Goal: Information Seeking & Learning: Learn about a topic

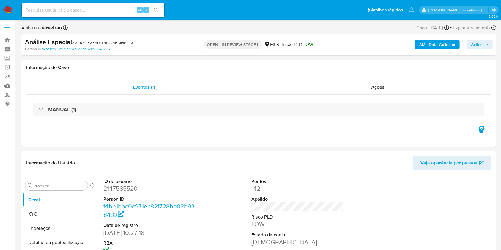
select select "10"
click at [7, 97] on link "Localizador de pessoas" at bounding box center [35, 94] width 71 height 9
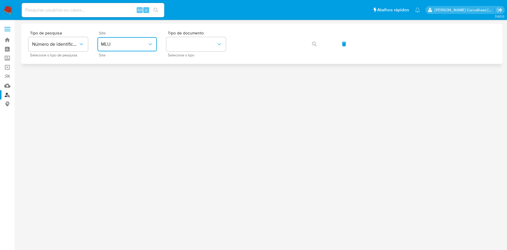
click at [143, 44] on span "MLU" at bounding box center [124, 44] width 46 height 6
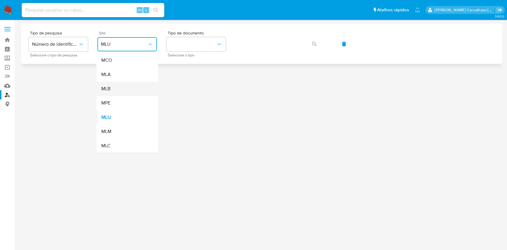
click at [127, 89] on div "MLB" at bounding box center [125, 89] width 49 height 14
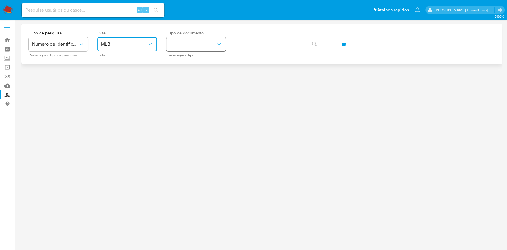
click at [199, 41] on button "identificationType" at bounding box center [195, 44] width 59 height 14
click at [191, 79] on div "CPF CPF" at bounding box center [194, 83] width 49 height 20
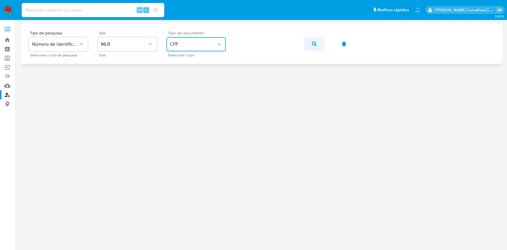
click at [315, 44] on icon "button" at bounding box center [314, 44] width 5 height 5
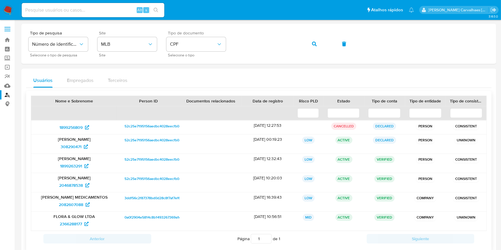
scroll to position [36, 0]
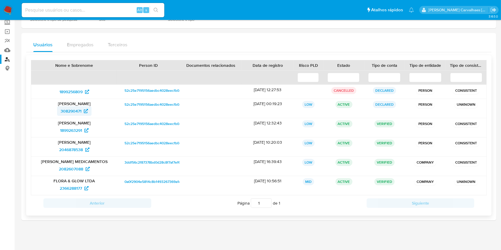
click at [72, 109] on span "308290471" at bounding box center [71, 111] width 21 height 10
click at [74, 91] on span "1899256809" at bounding box center [70, 92] width 23 height 10
click at [77, 110] on span "308290471" at bounding box center [71, 111] width 21 height 10
click at [74, 133] on span "1899263291" at bounding box center [71, 131] width 22 height 10
click at [71, 148] on span "2046878538" at bounding box center [71, 150] width 24 height 10
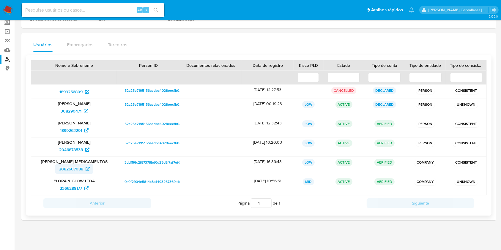
click at [81, 168] on span "2082607088" at bounding box center [71, 169] width 24 height 10
click at [69, 187] on span "2366288177" at bounding box center [71, 189] width 22 height 10
click at [82, 168] on span "2082607088" at bounding box center [71, 169] width 24 height 10
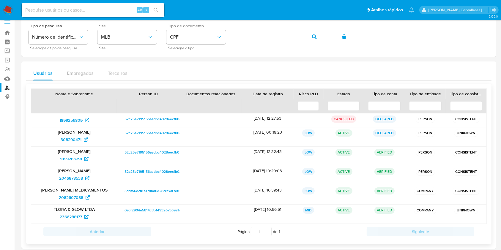
scroll to position [0, 0]
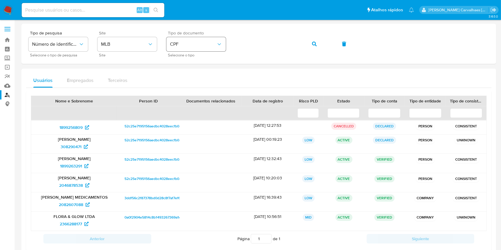
click at [204, 45] on div "Tipo de pesquisa Número de identificação Selecione o tipo de pesquisa Site MLB …" at bounding box center [259, 44] width 461 height 26
click at [314, 42] on icon "button" at bounding box center [314, 44] width 5 height 5
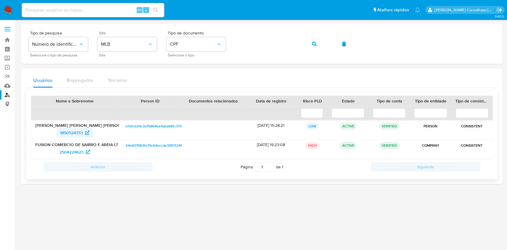
click at [77, 133] on span "1850524733" at bounding box center [71, 133] width 23 height 10
click at [73, 152] on span "2504229623" at bounding box center [71, 152] width 24 height 10
click at [71, 150] on span "2504229623" at bounding box center [71, 152] width 24 height 10
click at [84, 4] on div "Alt s" at bounding box center [93, 10] width 143 height 14
click at [84, 11] on input at bounding box center [93, 10] width 143 height 8
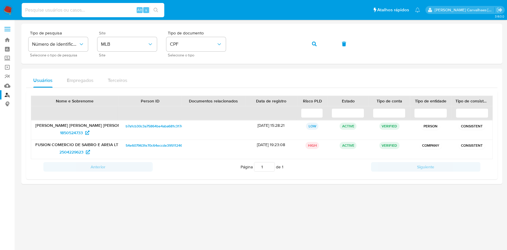
paste input "MZR7GEX330NlpqkknBMHPhiQ"
type input "MZR7GEX330NlpqkknBMHPhiQ"
click at [157, 8] on icon "search-icon" at bounding box center [156, 10] width 4 height 4
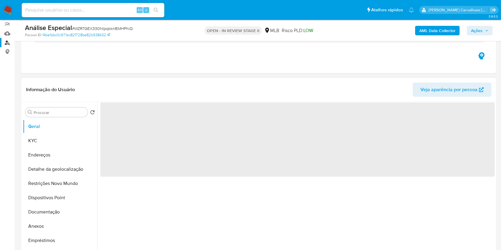
scroll to position [79, 0]
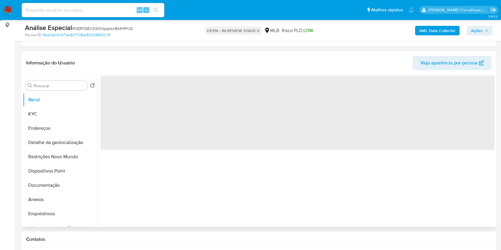
select select "10"
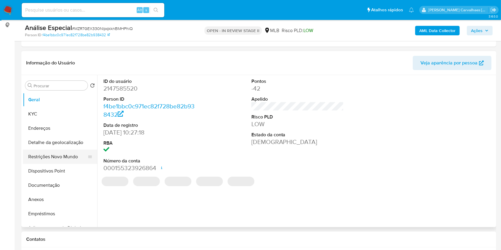
click at [72, 157] on button "Restrições Novo Mundo" at bounding box center [58, 157] width 70 height 14
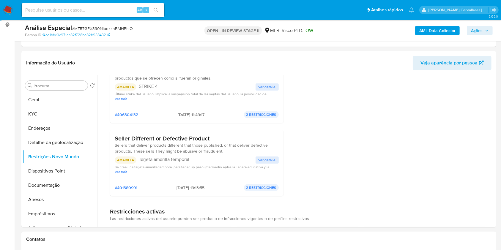
click at [270, 89] on span "Ver detalle" at bounding box center [267, 87] width 17 height 6
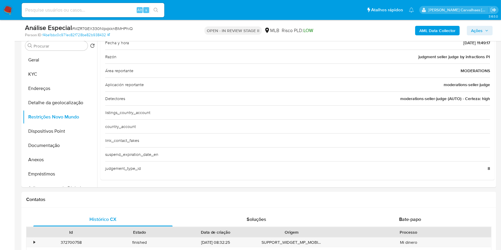
scroll to position [0, 0]
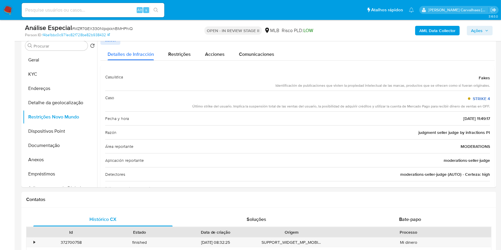
click at [475, 98] on link "STRIKE 4" at bounding box center [481, 99] width 17 height 6
drag, startPoint x: 277, startPoint y: 87, endPoint x: 487, endPoint y: 87, distance: 210.4
click at [487, 87] on div "Identificación de publicaciones que violen la propiedad intelectual de las marc…" at bounding box center [383, 85] width 215 height 5
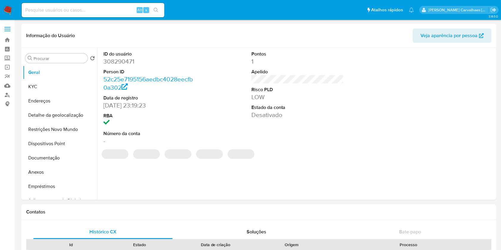
select select "10"
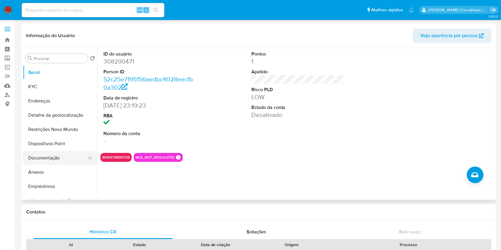
click at [43, 159] on button "Documentação" at bounding box center [58, 158] width 70 height 14
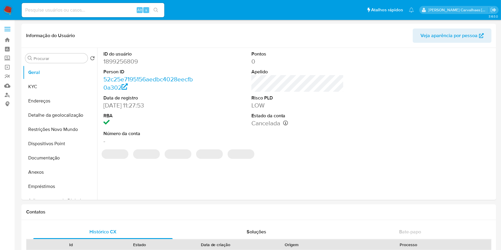
select select "10"
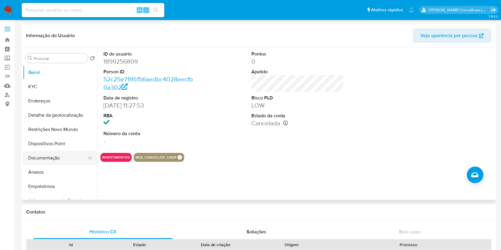
click at [64, 157] on button "Documentação" at bounding box center [58, 158] width 70 height 14
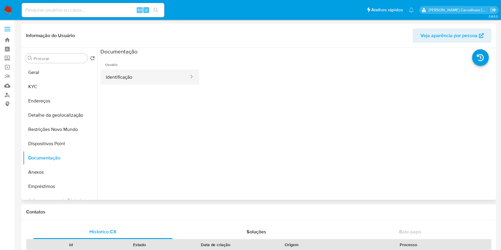
click at [169, 80] on button "Identificação" at bounding box center [144, 77] width 89 height 15
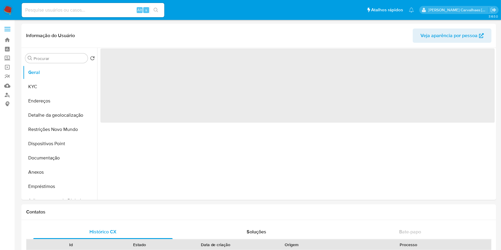
select select "10"
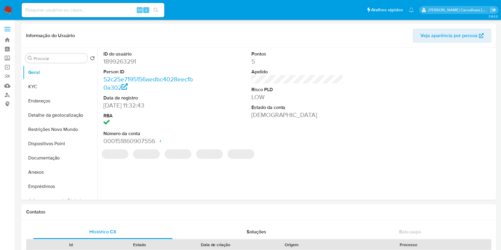
select select "10"
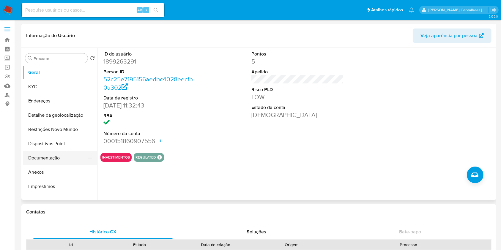
click at [60, 153] on button "Documentação" at bounding box center [58, 158] width 70 height 14
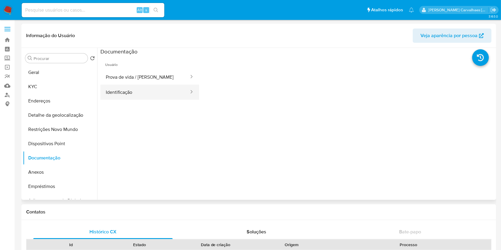
click at [121, 93] on button "Identificação" at bounding box center [144, 92] width 89 height 15
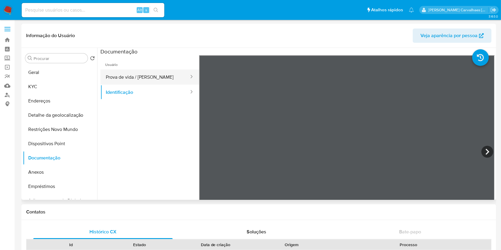
click at [126, 76] on button "Prova de vida / [PERSON_NAME]" at bounding box center [144, 77] width 89 height 15
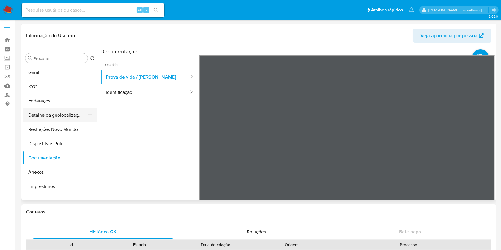
drag, startPoint x: 63, startPoint y: 126, endPoint x: 92, endPoint y: 119, distance: 30.3
click at [63, 125] on button "Restrições Novo Mundo" at bounding box center [60, 129] width 74 height 14
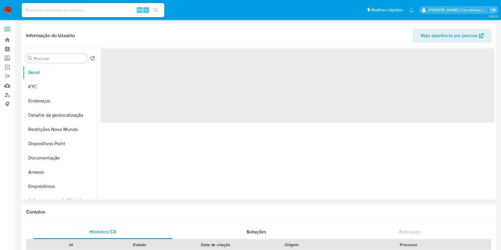
select select "10"
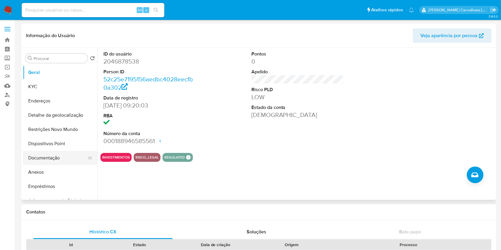
click at [58, 160] on button "Documentação" at bounding box center [58, 158] width 70 height 14
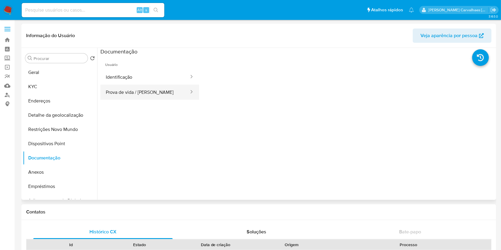
click at [131, 89] on button "Prova de vida / [PERSON_NAME]" at bounding box center [144, 92] width 89 height 15
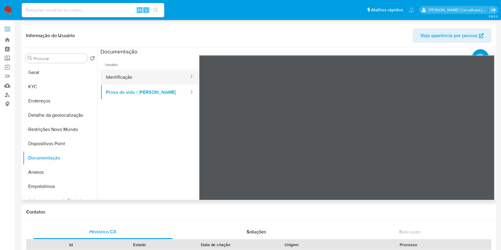
click at [126, 77] on button "Identificação" at bounding box center [144, 77] width 89 height 15
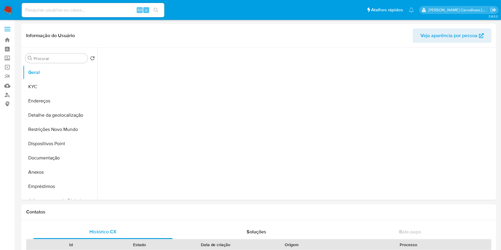
select select "10"
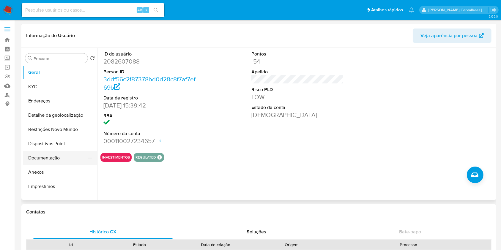
click at [56, 161] on button "Documentação" at bounding box center [58, 158] width 70 height 14
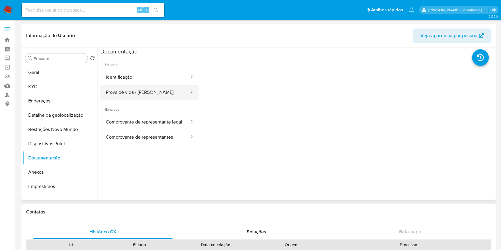
click at [162, 90] on button "Prova de vida / Selfie" at bounding box center [144, 92] width 89 height 15
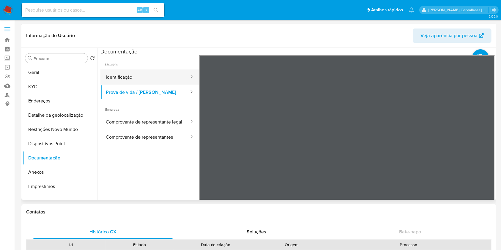
click at [166, 77] on button "Identificação" at bounding box center [144, 77] width 89 height 15
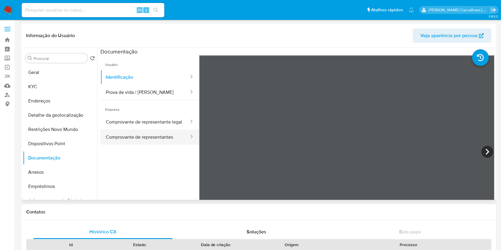
click at [164, 142] on button "Comprovante de representantes" at bounding box center [144, 137] width 89 height 15
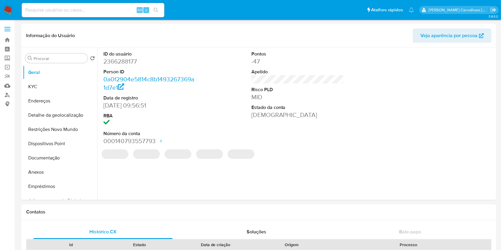
select select "10"
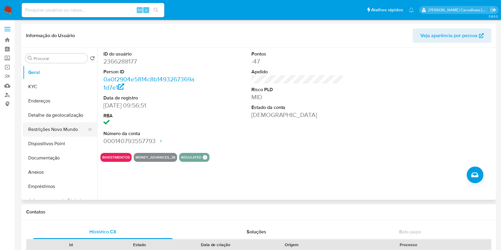
click at [58, 130] on button "Restrições Novo Mundo" at bounding box center [58, 129] width 70 height 14
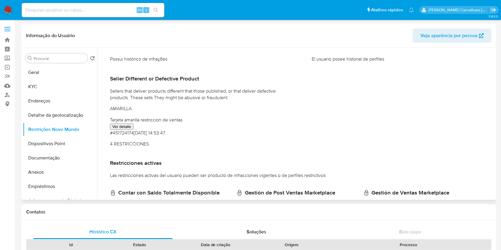
scroll to position [68, 0]
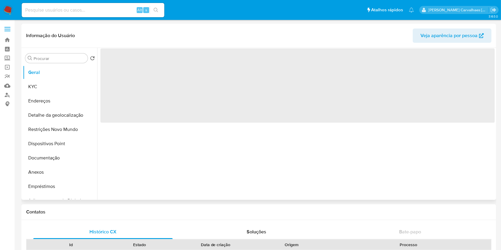
select select "10"
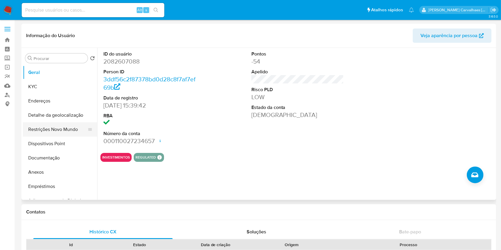
click at [48, 129] on button "Restrições Novo Mundo" at bounding box center [58, 129] width 70 height 14
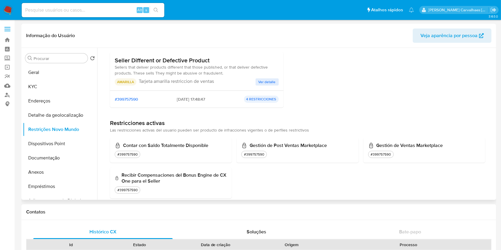
scroll to position [68, 0]
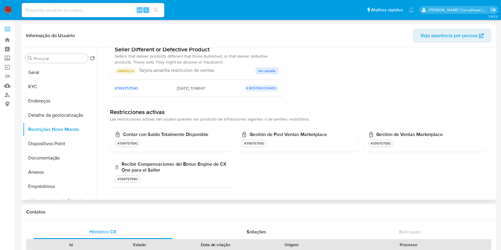
click at [269, 69] on span "Ver detalle" at bounding box center [267, 71] width 17 height 6
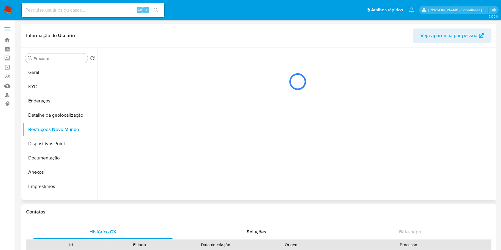
scroll to position [0, 0]
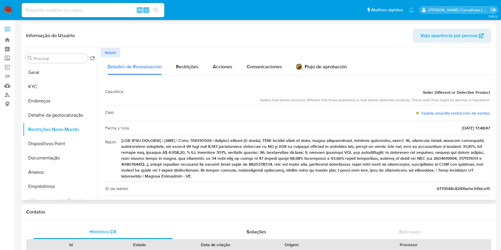
drag, startPoint x: 449, startPoint y: 141, endPoint x: 450, endPoint y: 179, distance: 37.5
click at [451, 179] on span at bounding box center [305, 159] width 369 height 42
click at [450, 179] on span at bounding box center [305, 159] width 369 height 42
drag, startPoint x: 121, startPoint y: 140, endPoint x: 233, endPoint y: 179, distance: 118.3
click at [233, 179] on div "Razón" at bounding box center [297, 158] width 385 height 47
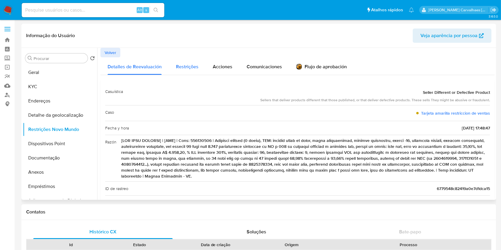
click at [183, 67] on span "Restrições" at bounding box center [187, 66] width 23 height 7
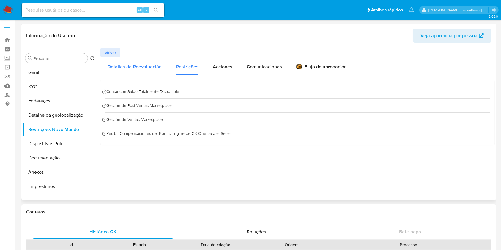
click at [155, 67] on span "Detalles de Reevaluación" at bounding box center [135, 66] width 54 height 7
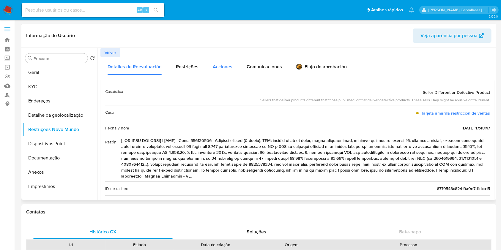
click at [216, 67] on span "Acciones" at bounding box center [223, 66] width 20 height 7
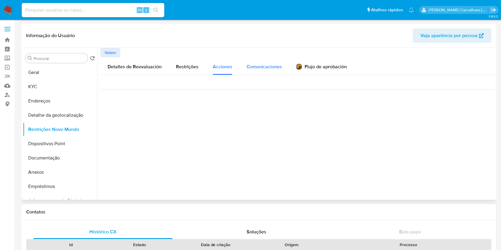
click at [272, 68] on span "Comunicaciones" at bounding box center [264, 66] width 35 height 7
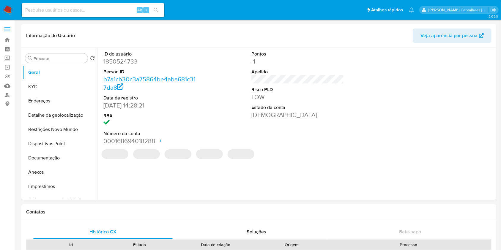
select select "10"
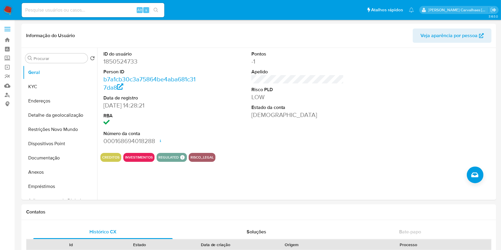
scroll to position [40, 0]
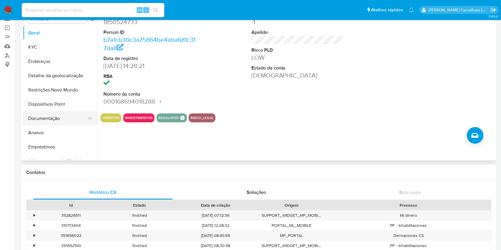
click at [48, 113] on button "Documentação" at bounding box center [58, 118] width 70 height 14
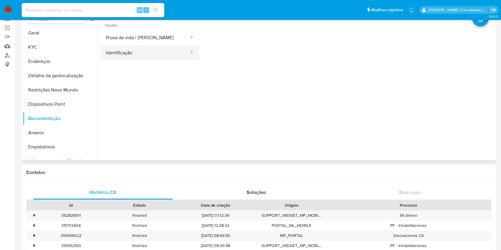
click at [149, 57] on button "Identificação" at bounding box center [144, 52] width 89 height 15
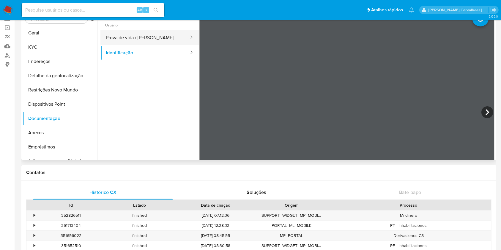
click at [144, 38] on button "Prova de vida / [PERSON_NAME]" at bounding box center [144, 37] width 89 height 15
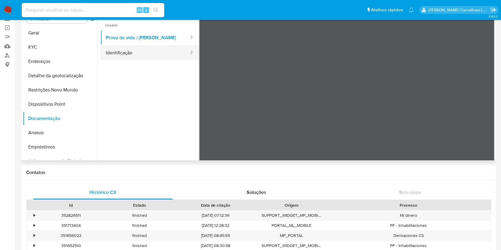
click at [153, 59] on button "Identificação" at bounding box center [144, 52] width 89 height 15
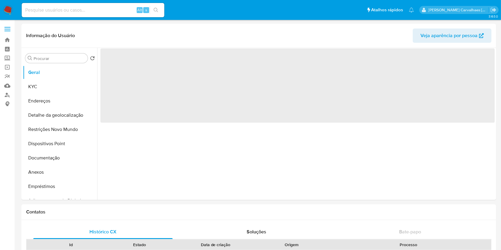
select select "10"
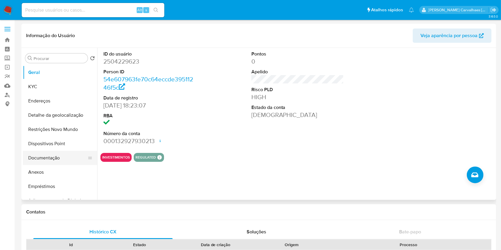
click at [64, 155] on button "Documentação" at bounding box center [58, 158] width 70 height 14
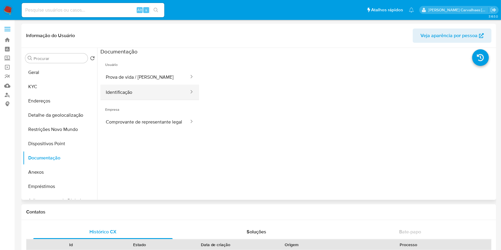
click at [147, 92] on button "Identificação" at bounding box center [144, 92] width 89 height 15
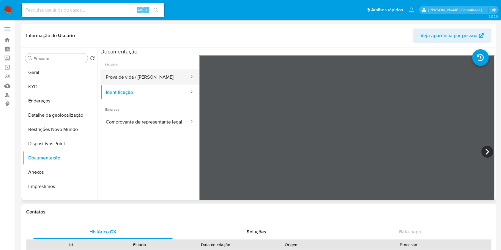
click at [154, 75] on button "Prova de vida / Selfie" at bounding box center [144, 77] width 89 height 15
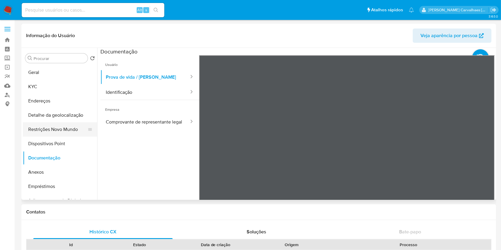
click at [51, 131] on button "Restrições Novo Mundo" at bounding box center [58, 129] width 70 height 14
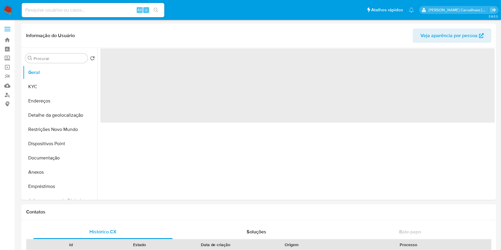
select select "10"
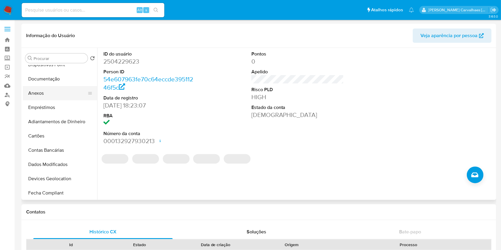
scroll to position [158, 0]
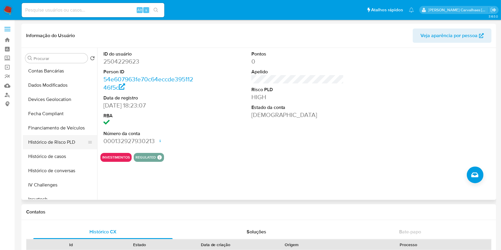
click at [70, 142] on button "Histórico de Risco PLD" at bounding box center [58, 142] width 70 height 14
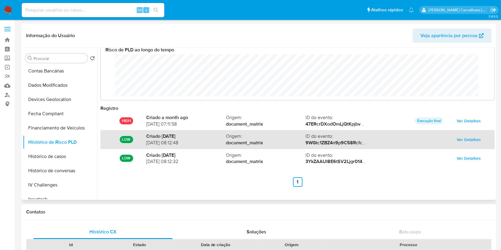
scroll to position [12, 0]
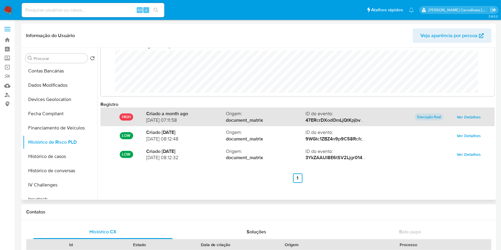
click at [470, 119] on span "Ver Detalhes" at bounding box center [469, 117] width 24 height 8
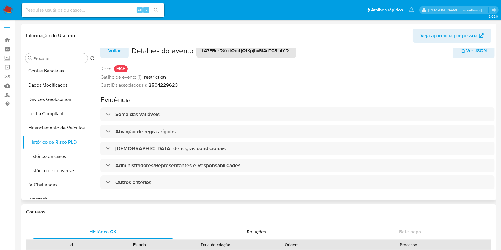
scroll to position [15, 0]
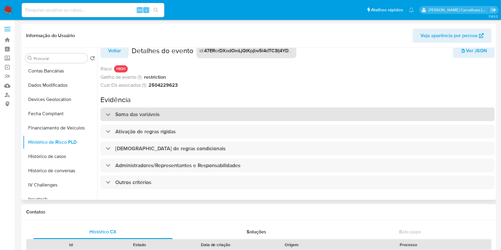
click at [159, 111] on h3 "Soma das variáveis" at bounding box center [137, 114] width 44 height 7
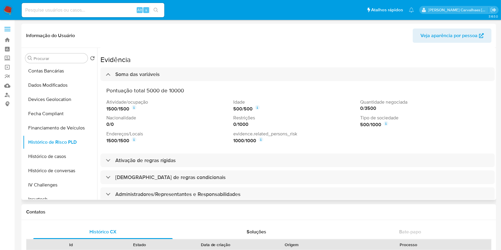
scroll to position [67, 0]
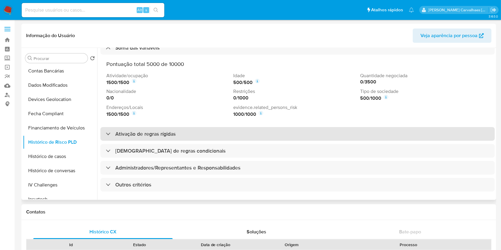
click at [166, 131] on h3 "Ativação de regras rígidas" at bounding box center [145, 134] width 60 height 7
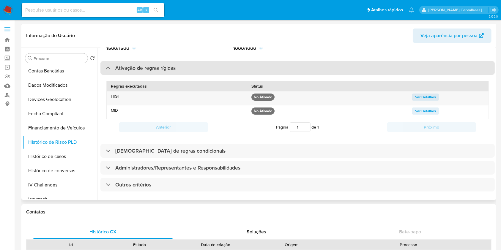
scroll to position [133, 0]
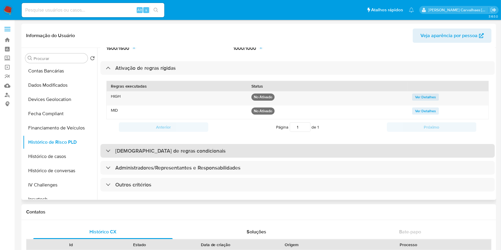
click at [199, 144] on div "Ativação de regras condicionais" at bounding box center [297, 151] width 394 height 14
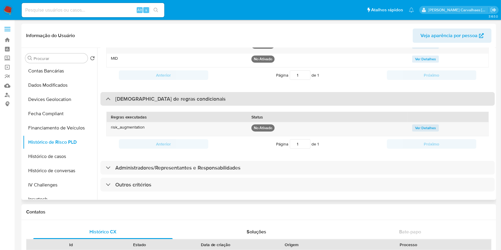
scroll to position [185, 0]
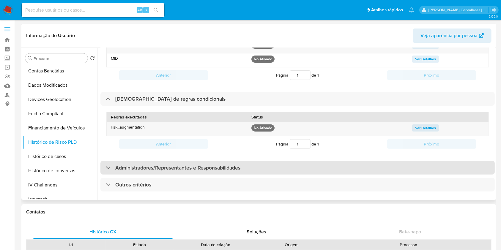
click at [193, 165] on h3 "Administradores/Representantes e Responsabilidades" at bounding box center [177, 168] width 125 height 7
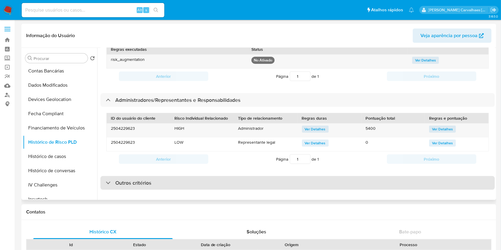
scroll to position [17, 0]
click at [136, 180] on h3 "Outros critérios" at bounding box center [133, 183] width 36 height 7
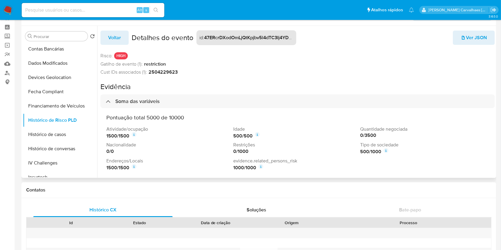
scroll to position [0, 0]
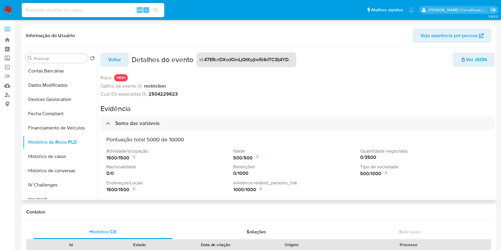
click at [114, 59] on span "Voltar" at bounding box center [114, 59] width 13 height 13
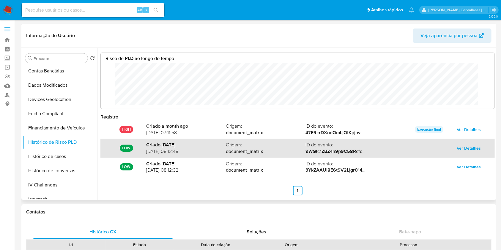
scroll to position [45, 382]
click at [461, 150] on span "Ver Detalhes" at bounding box center [469, 148] width 24 height 8
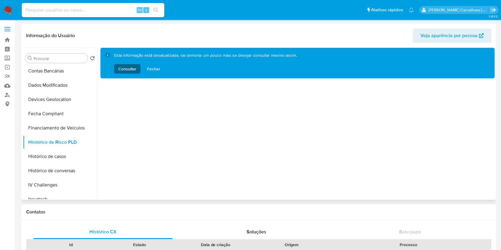
click at [121, 70] on span "Consultar" at bounding box center [127, 69] width 18 height 10
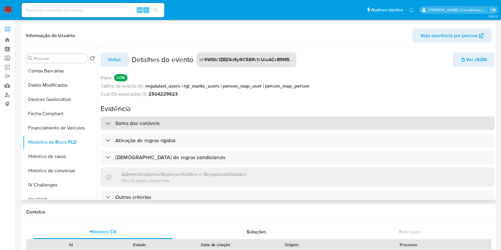
scroll to position [4, 0]
click at [178, 121] on div "Soma das variáveis" at bounding box center [297, 124] width 394 height 14
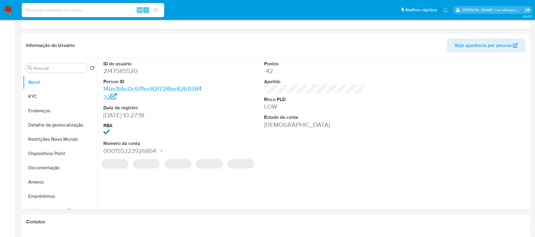
select select "10"
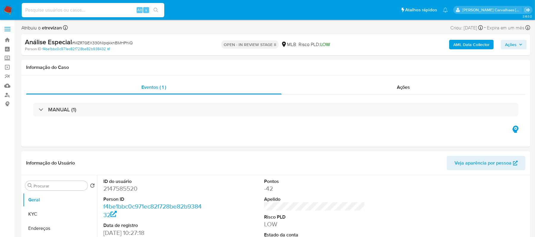
paste input "8NJfcrVc5ZY7WANVeKTvlgee"
type input "8NJfcrVc5ZY7WANVeKTvlgee"
click at [155, 9] on icon "search-icon" at bounding box center [156, 10] width 5 height 5
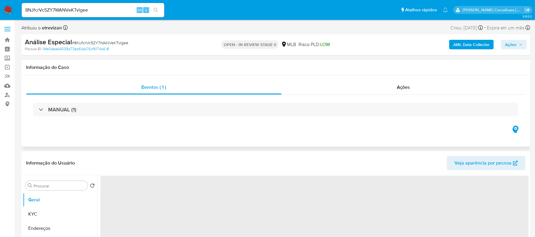
select select "10"
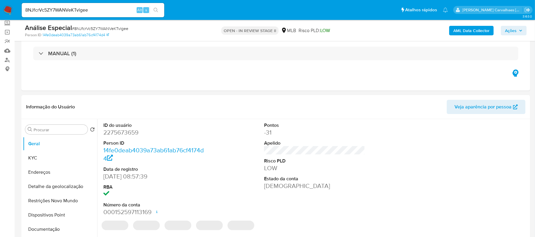
scroll to position [79, 0]
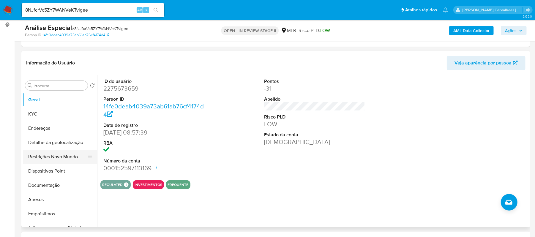
click at [56, 157] on button "Restrições Novo Mundo" at bounding box center [58, 157] width 70 height 14
